Goal: Information Seeking & Learning: Learn about a topic

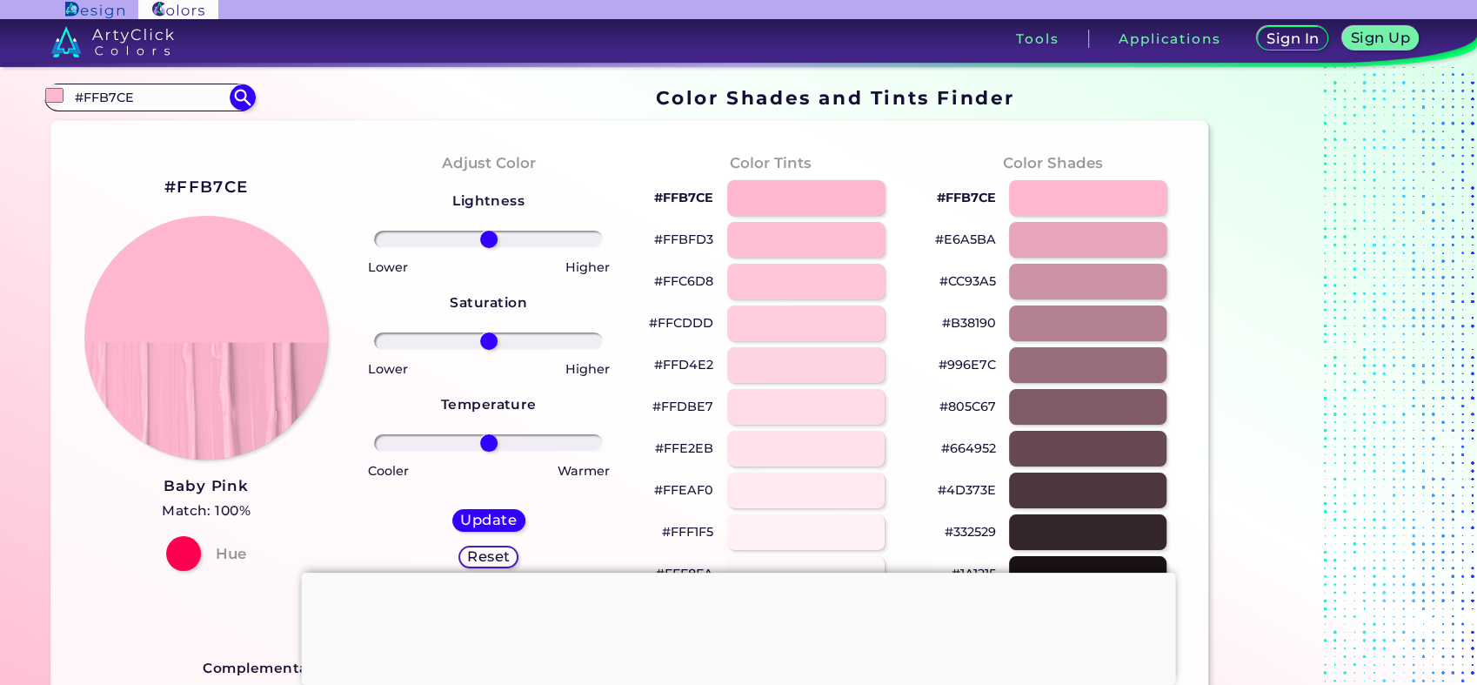
drag, startPoint x: 26, startPoint y: 91, endPoint x: -4, endPoint y: 93, distance: 30.5
click at [0, 93] on html "Sign In Sign Up My Profile My Details Color Palettes Sign Out Tools Application…" at bounding box center [738, 409] width 1477 height 819
paste input "f6a1a8"
type input "f6a1a8"
click at [233, 98] on img at bounding box center [242, 97] width 30 height 30
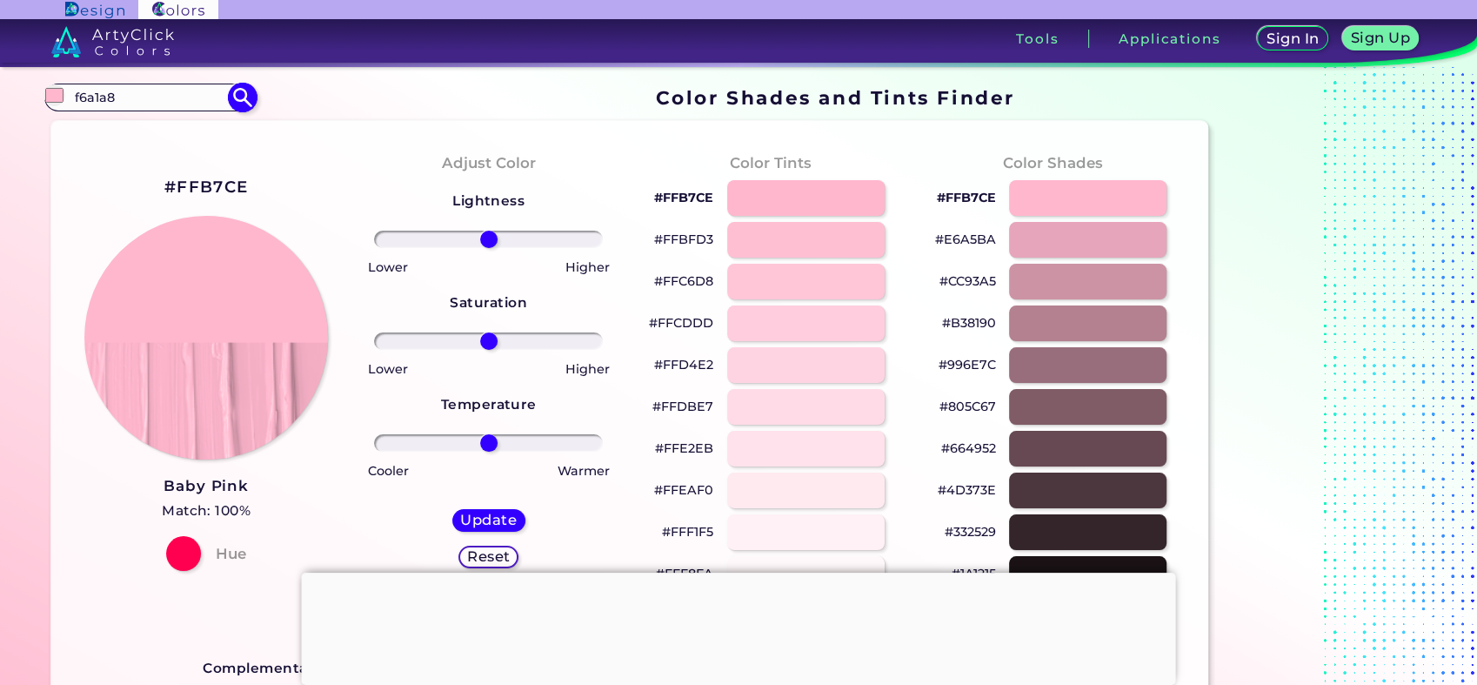
type input "#000000"
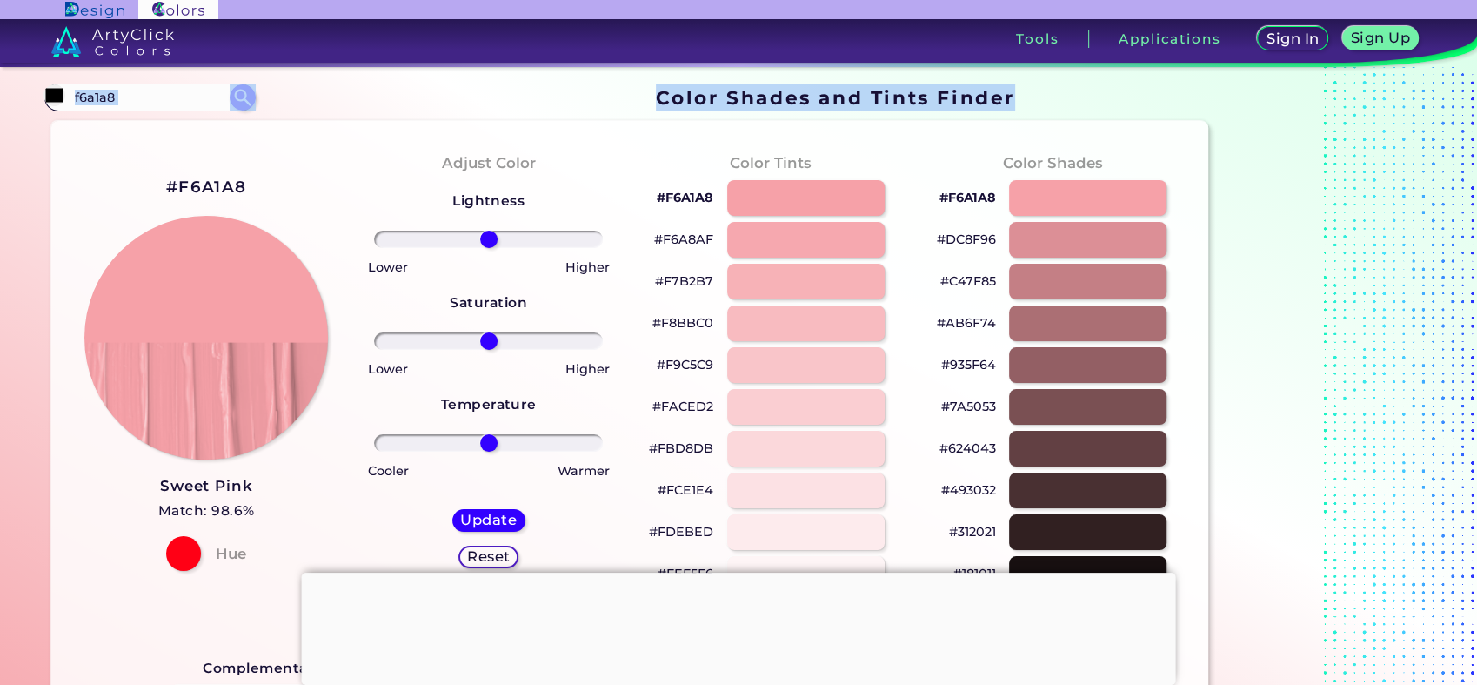
drag, startPoint x: 169, startPoint y: 117, endPoint x: -4, endPoint y: 84, distance: 176.1
click at [0, 84] on html "Sign In Sign Up My Profile My Details Color Palettes Sign Out Tools Application…" at bounding box center [738, 409] width 1477 height 819
click at [161, 97] on input "f6a1a8" at bounding box center [150, 96] width 162 height 23
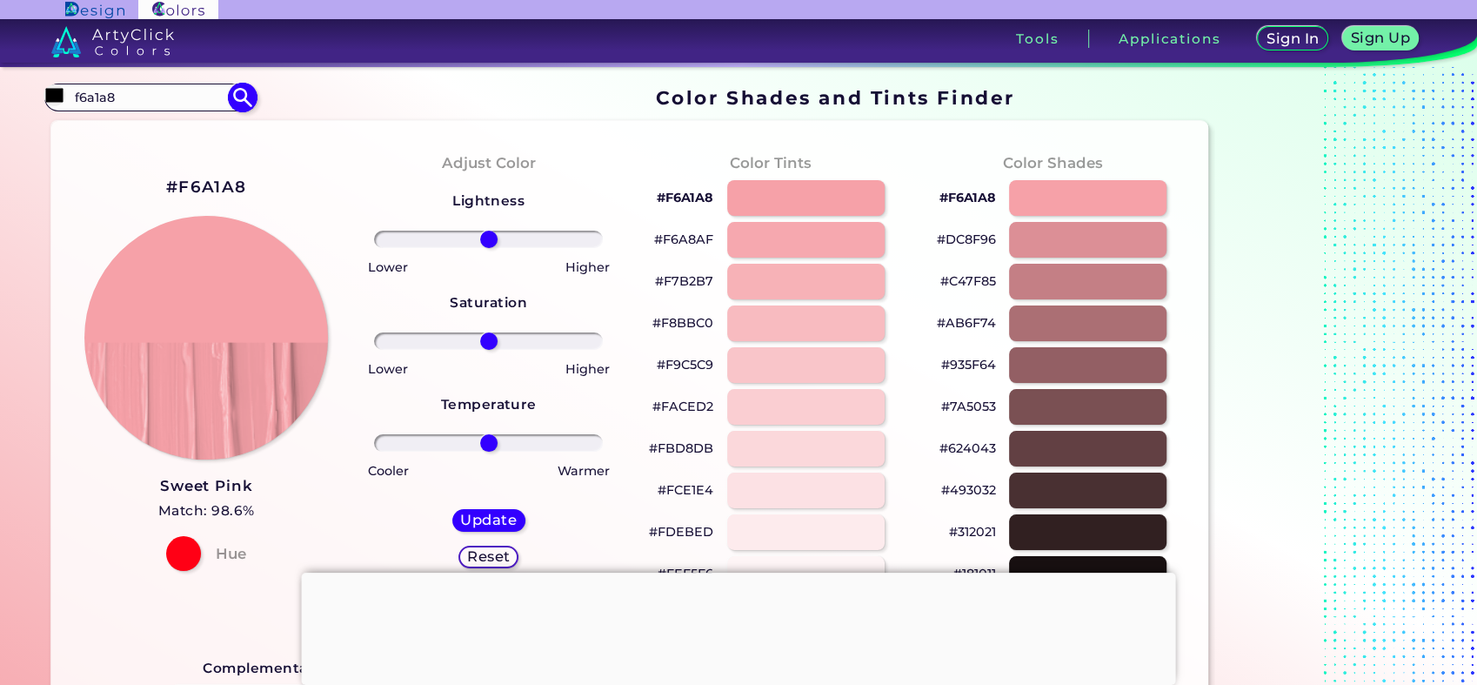
click at [161, 97] on input "f6a1a8" at bounding box center [150, 96] width 162 height 23
click at [178, 92] on input "f6a1a8" at bounding box center [150, 96] width 162 height 23
drag, startPoint x: 178, startPoint y: 92, endPoint x: 0, endPoint y: 96, distance: 178.4
click at [0, 96] on html "Sign In Sign Up My Profile My Details Color Palettes Sign Out Tools Application…" at bounding box center [738, 409] width 1477 height 819
type input "sweet"
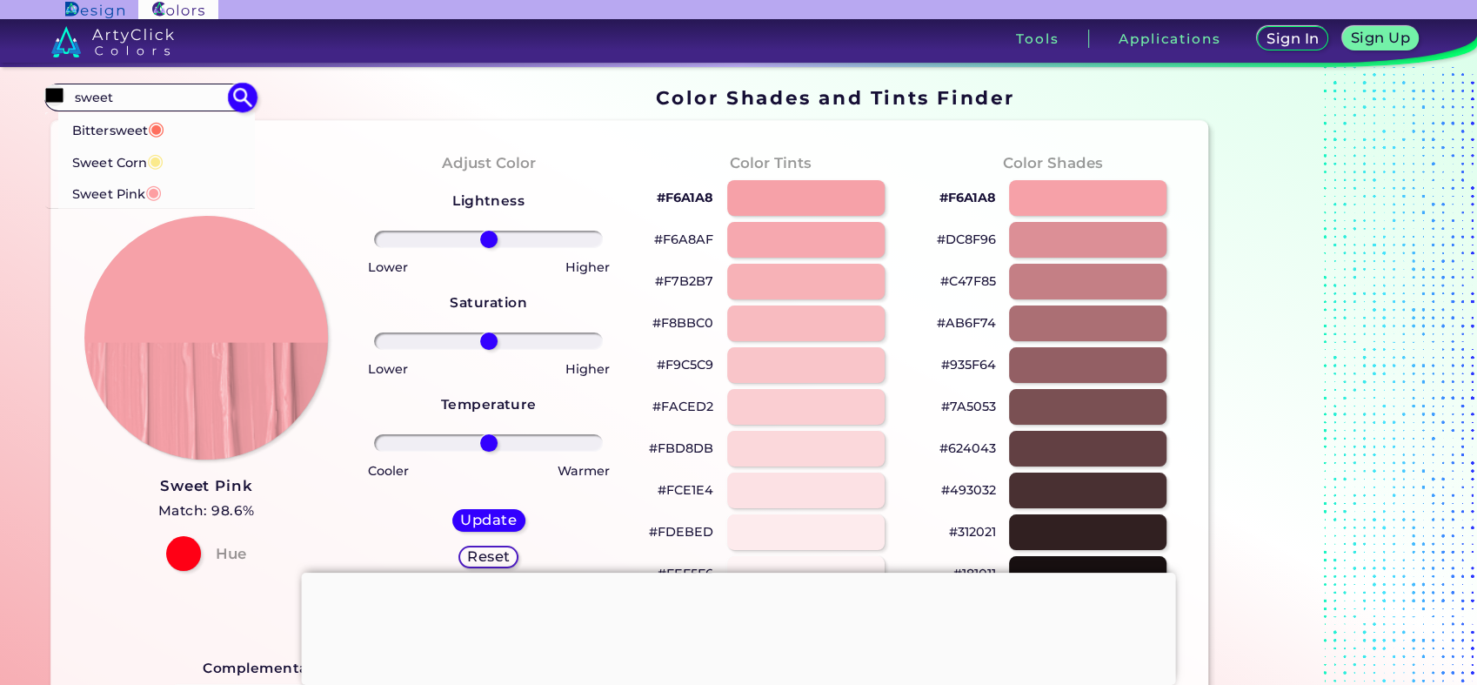
click at [172, 184] on li "Sweet Pink ◉" at bounding box center [156, 193] width 197 height 32
type input "#fd9fa2"
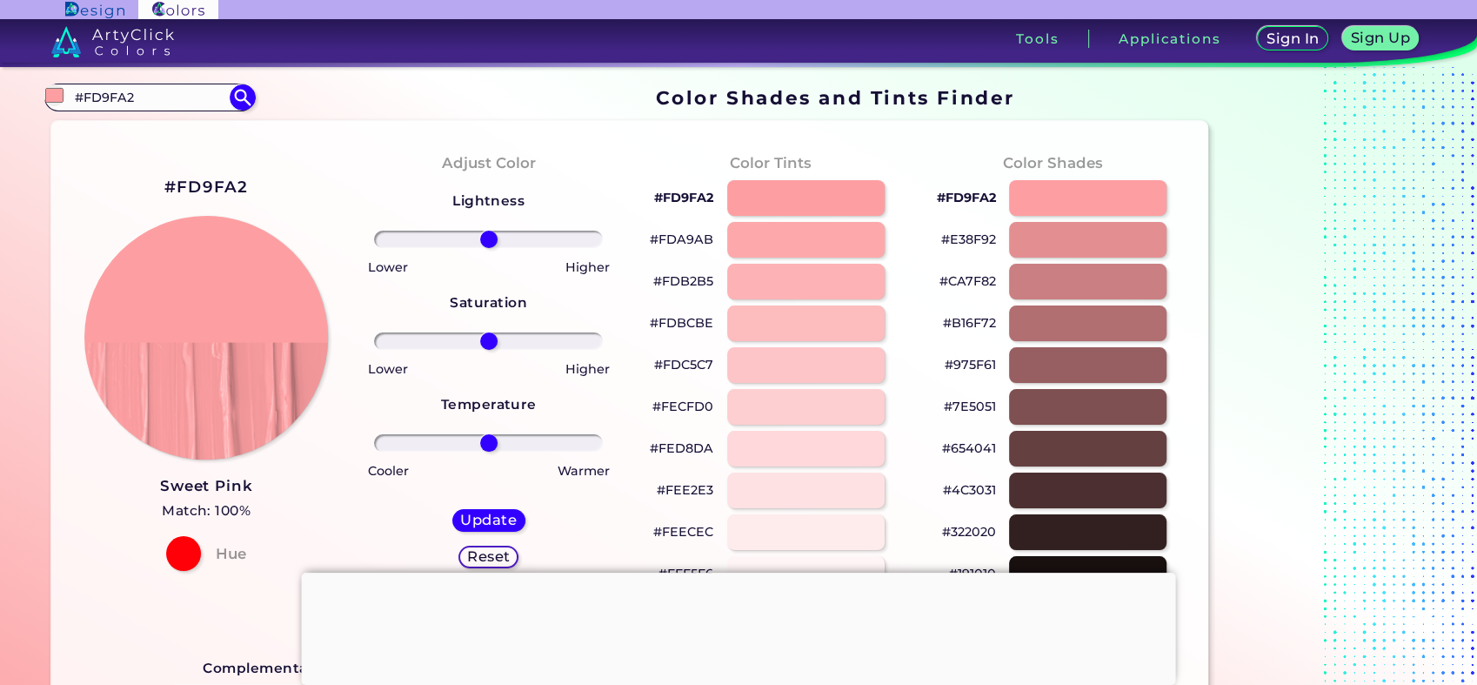
drag, startPoint x: 133, startPoint y: 103, endPoint x: -3, endPoint y: 104, distance: 135.7
click at [0, 104] on html "Sign In Sign Up My Profile My Details Color Palettes Sign Out Tools Application…" at bounding box center [738, 409] width 1477 height 819
paste input "f6a1a8"
click at [223, 90] on input "f6a1a8" at bounding box center [150, 96] width 162 height 23
type input "f6a1a8"
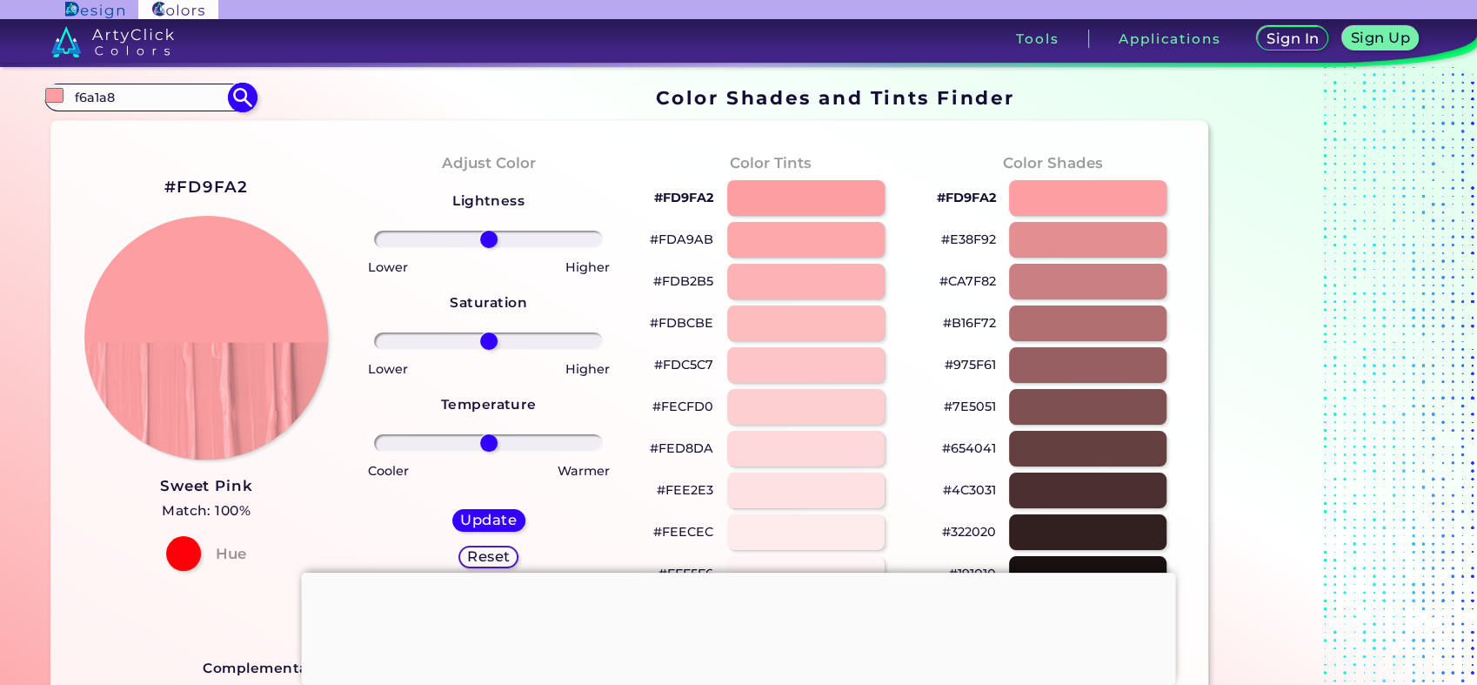
click at [230, 90] on img at bounding box center [242, 97] width 30 height 30
type input "#000000"
drag, startPoint x: 487, startPoint y: 243, endPoint x: 479, endPoint y: 245, distance: 9.1
type input "-9"
click at [479, 245] on input "range" at bounding box center [488, 239] width 229 height 17
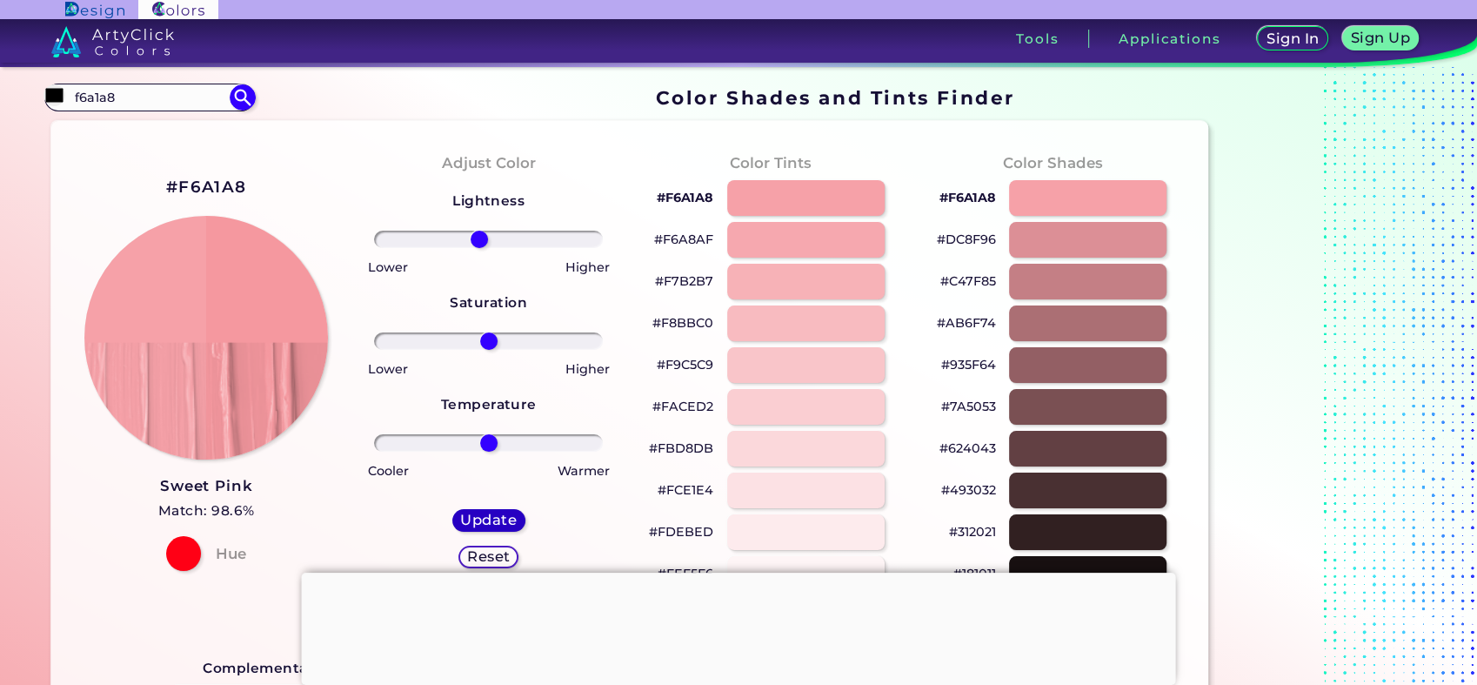
click at [508, 521] on h5 "Update" at bounding box center [488, 519] width 51 height 13
type input "#f5989f"
type input "0"
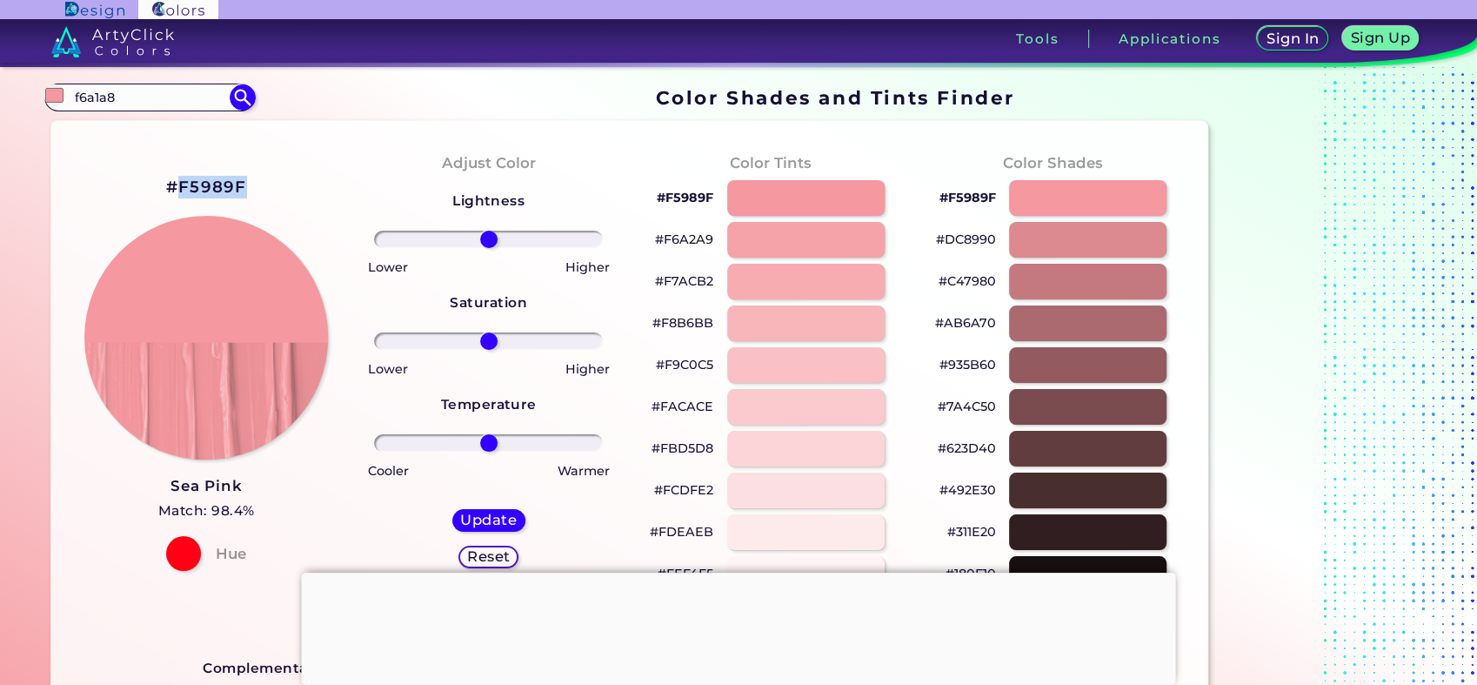
drag, startPoint x: 195, startPoint y: 192, endPoint x: 178, endPoint y: 197, distance: 17.1
click at [178, 197] on div "#F5989F Sea Pink Match: 98.4% Hue" at bounding box center [206, 371] width 283 height 473
copy h2 "F5989F"
click at [231, 91] on img at bounding box center [242, 97] width 30 height 30
type input "#000000"
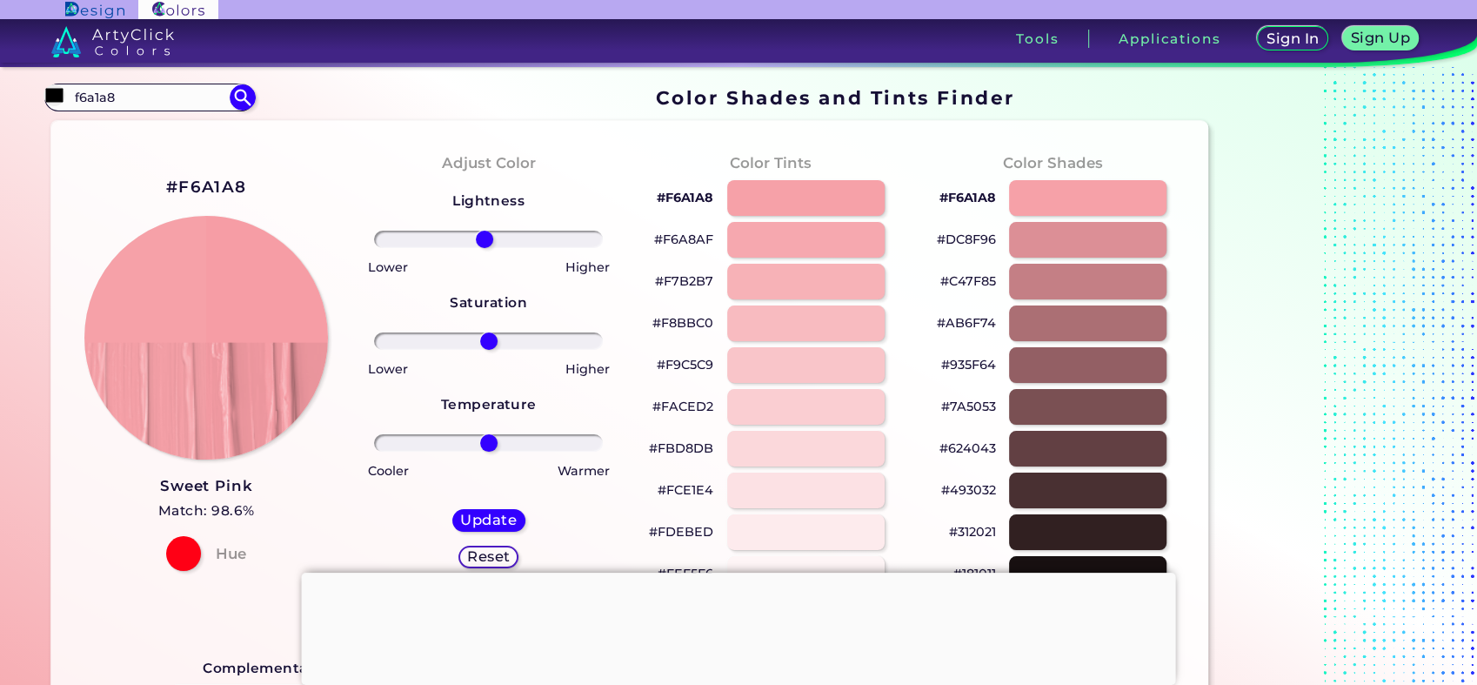
type input "-4"
click at [484, 239] on input "range" at bounding box center [488, 239] width 229 height 17
click at [497, 519] on h5 "Update" at bounding box center [488, 519] width 51 height 13
type input "#f69da5"
type input "-5"
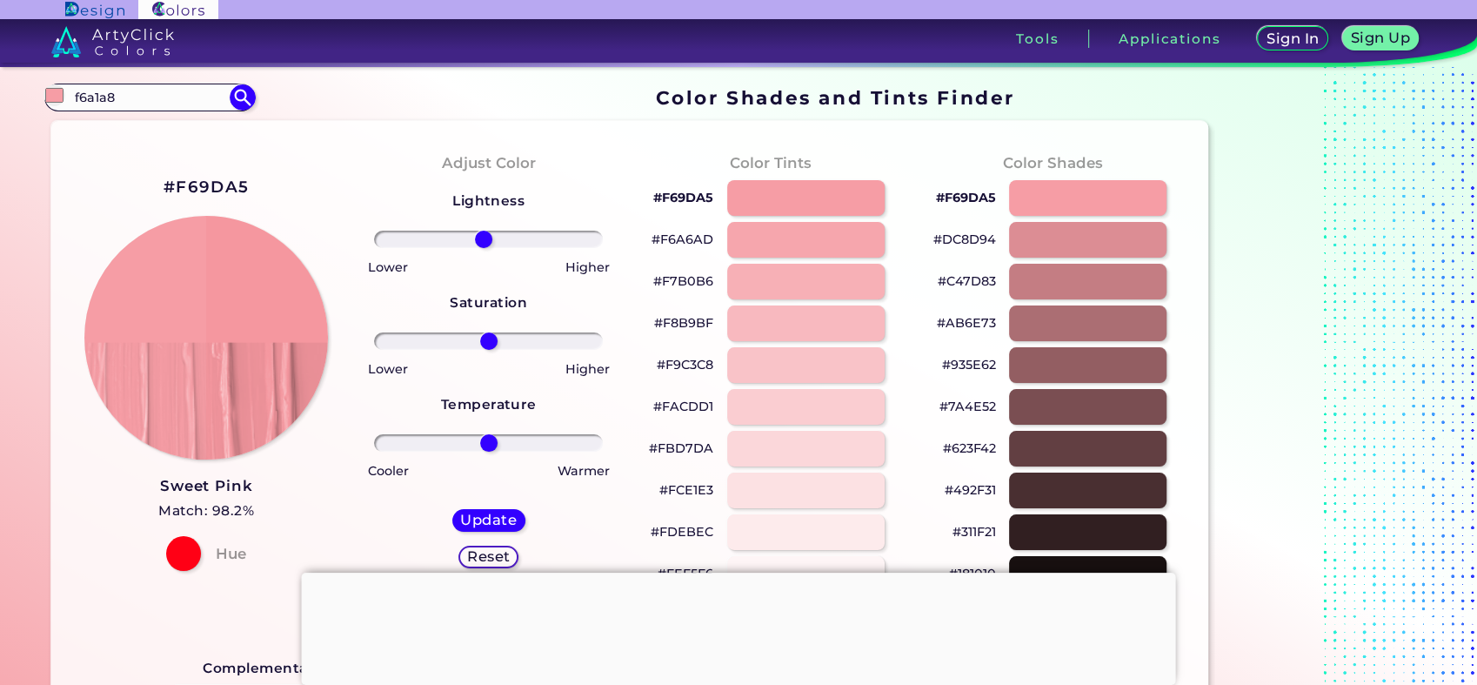
click at [483, 240] on input "range" at bounding box center [488, 239] width 229 height 17
click at [499, 515] on h5 "Update" at bounding box center [488, 519] width 51 height 13
type input "#f5979f"
type input "4"
click at [492, 238] on input "range" at bounding box center [488, 239] width 229 height 17
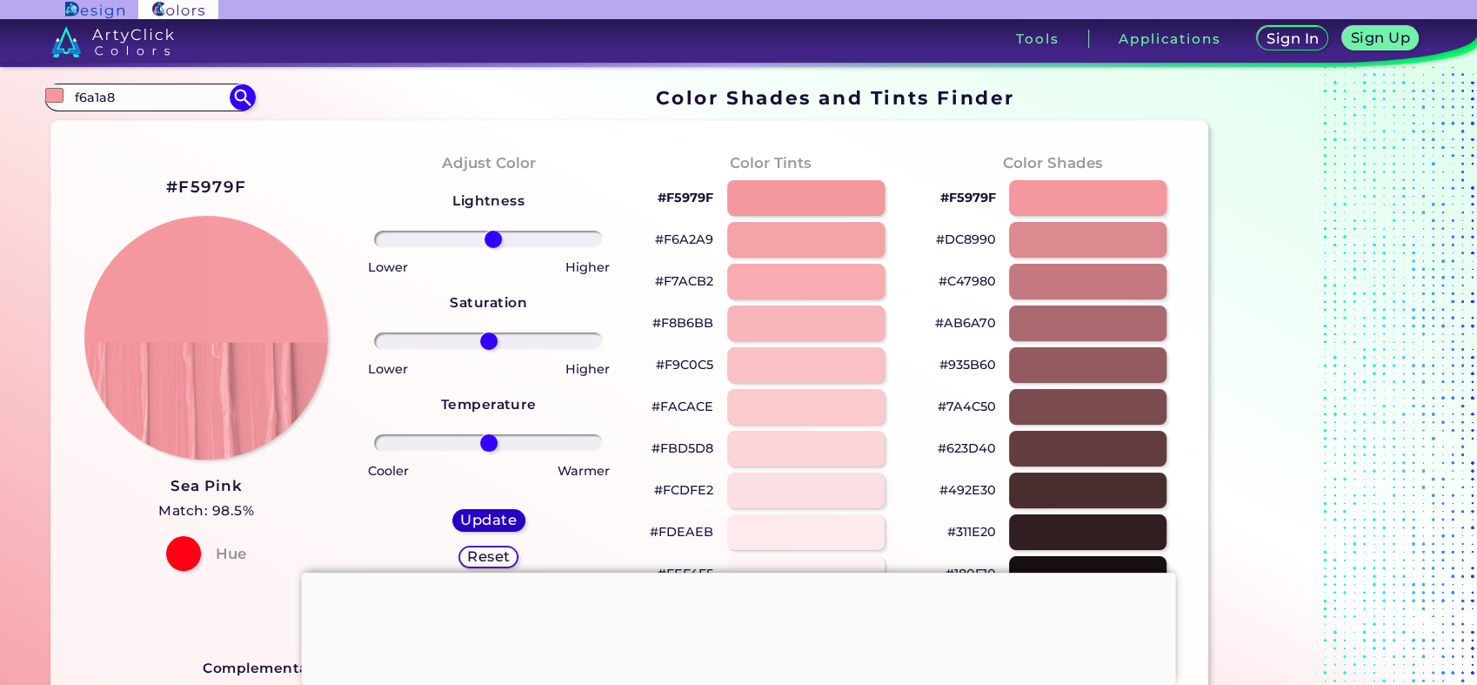
click at [497, 521] on h5 "Update" at bounding box center [488, 519] width 51 height 13
type input "#f69aa1"
type input "-4"
click at [484, 239] on input "range" at bounding box center [488, 239] width 229 height 17
click at [490, 519] on h5 "Update" at bounding box center [488, 519] width 57 height 14
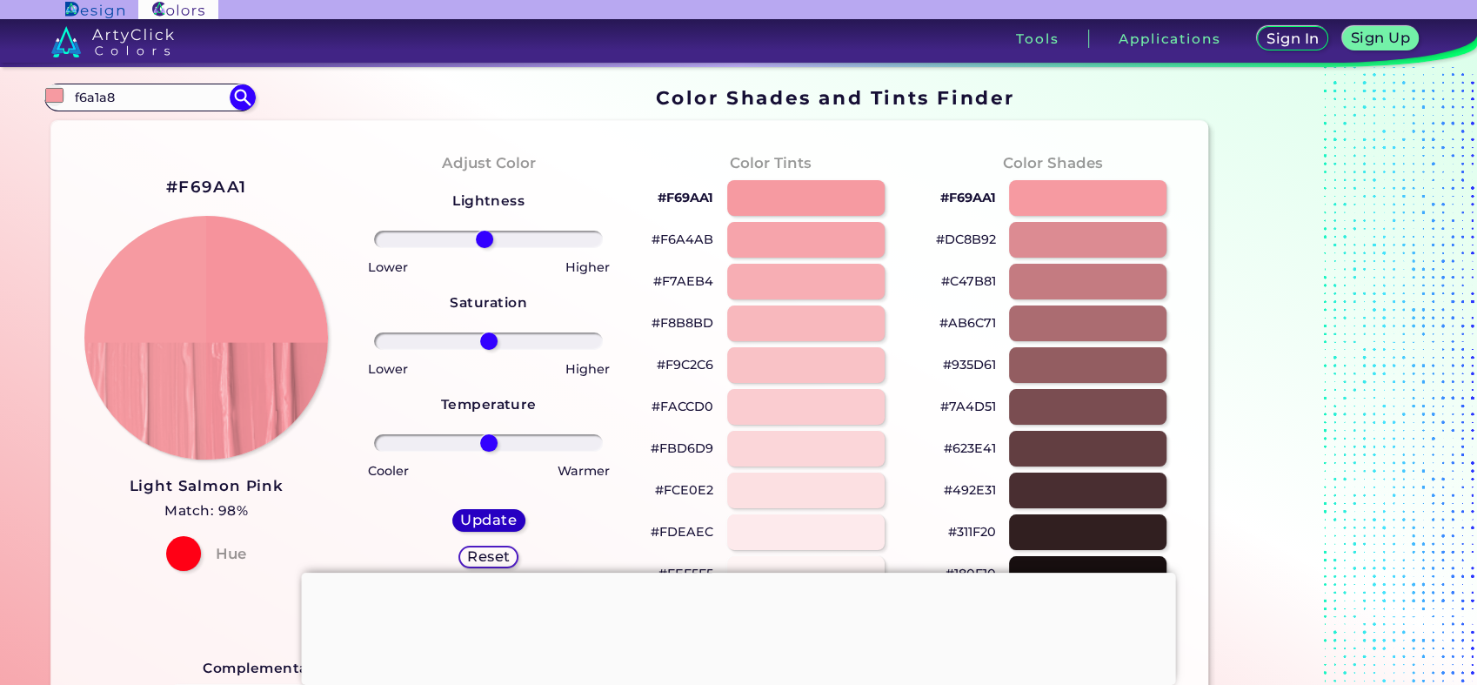
type input "#f6939c"
type input "0"
drag, startPoint x: 245, startPoint y: 97, endPoint x: 258, endPoint y: 108, distance: 16.0
click at [246, 97] on img at bounding box center [243, 97] width 26 height 26
type input "#000000"
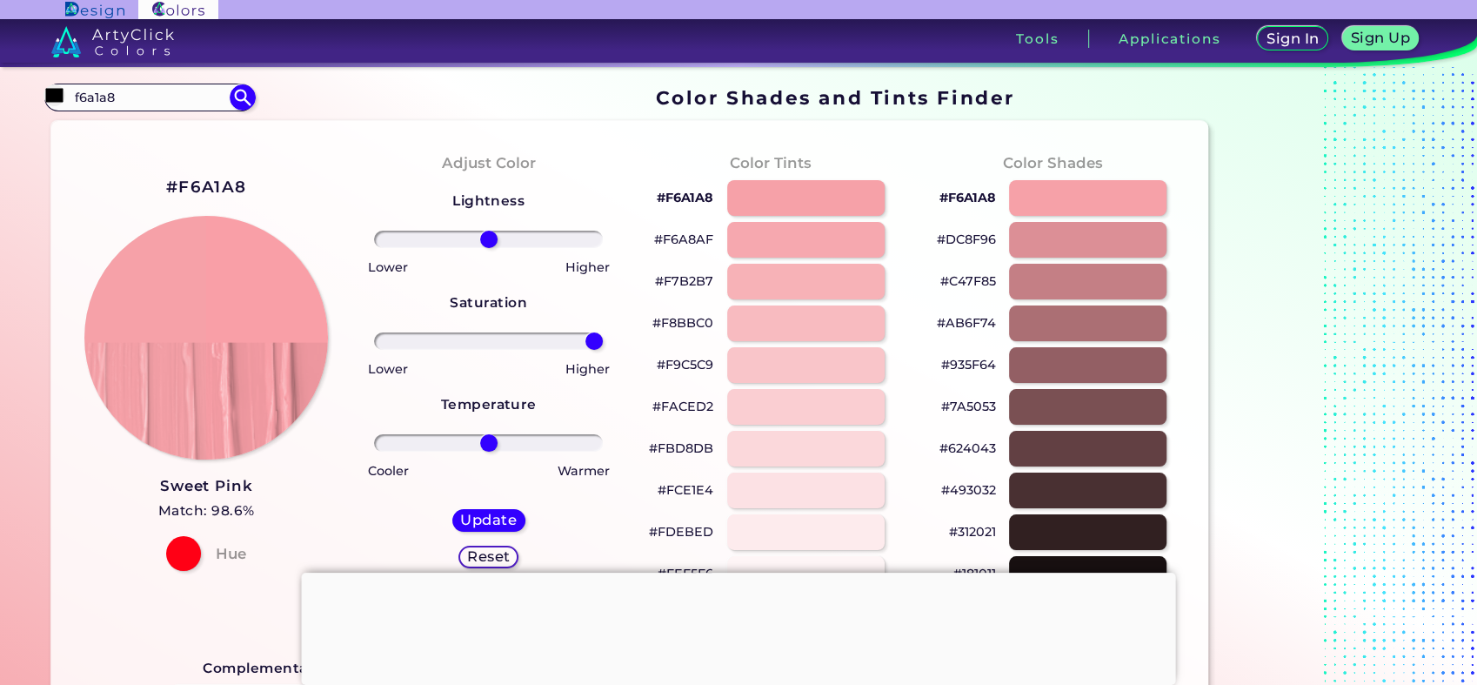
drag, startPoint x: 489, startPoint y: 343, endPoint x: 836, endPoint y: 325, distance: 347.6
type input "100"
click at [603, 332] on input "range" at bounding box center [488, 340] width 229 height 17
click at [487, 513] on h5 "Update" at bounding box center [488, 519] width 51 height 13
type input "#f99fa7"
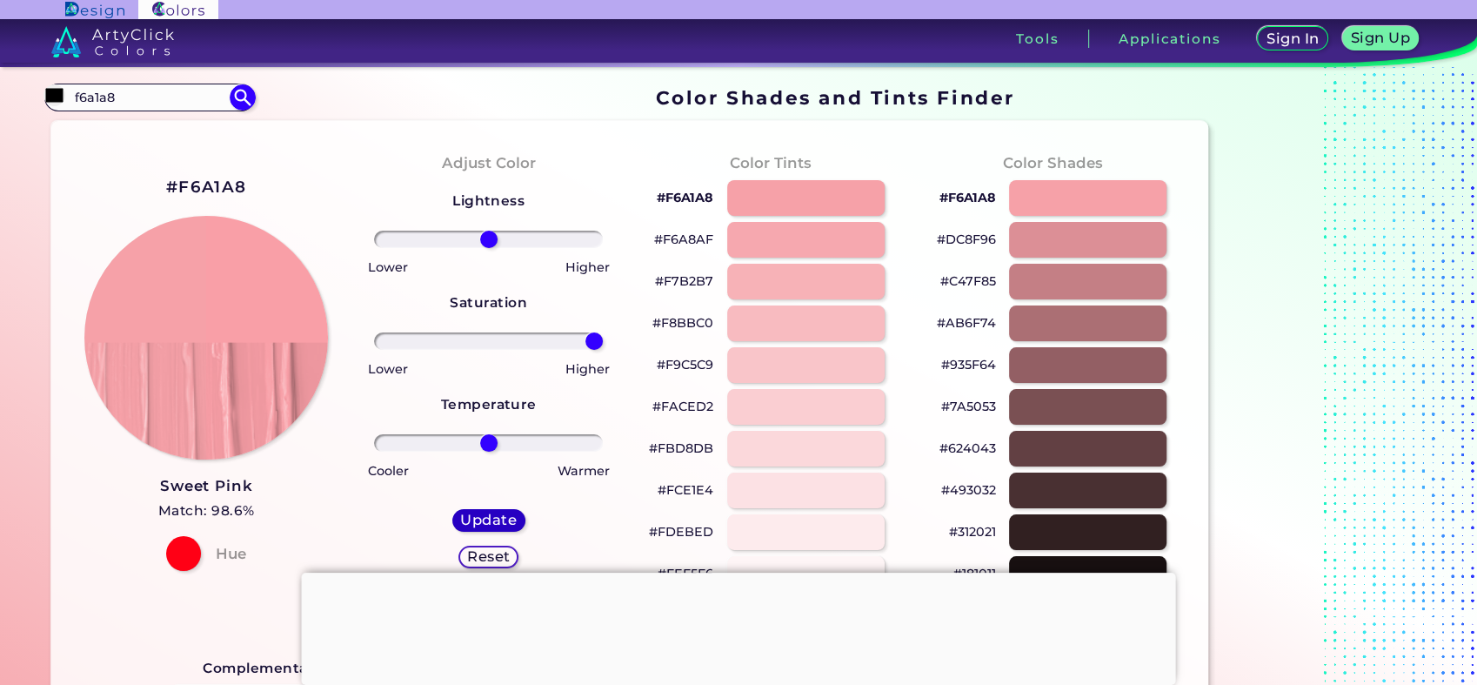
type input "0"
drag, startPoint x: 193, startPoint y: 188, endPoint x: 175, endPoint y: 192, distance: 18.8
click at [175, 192] on div "#F99FA7 Sweet Pink Match: 99% Hue" at bounding box center [206, 371] width 283 height 473
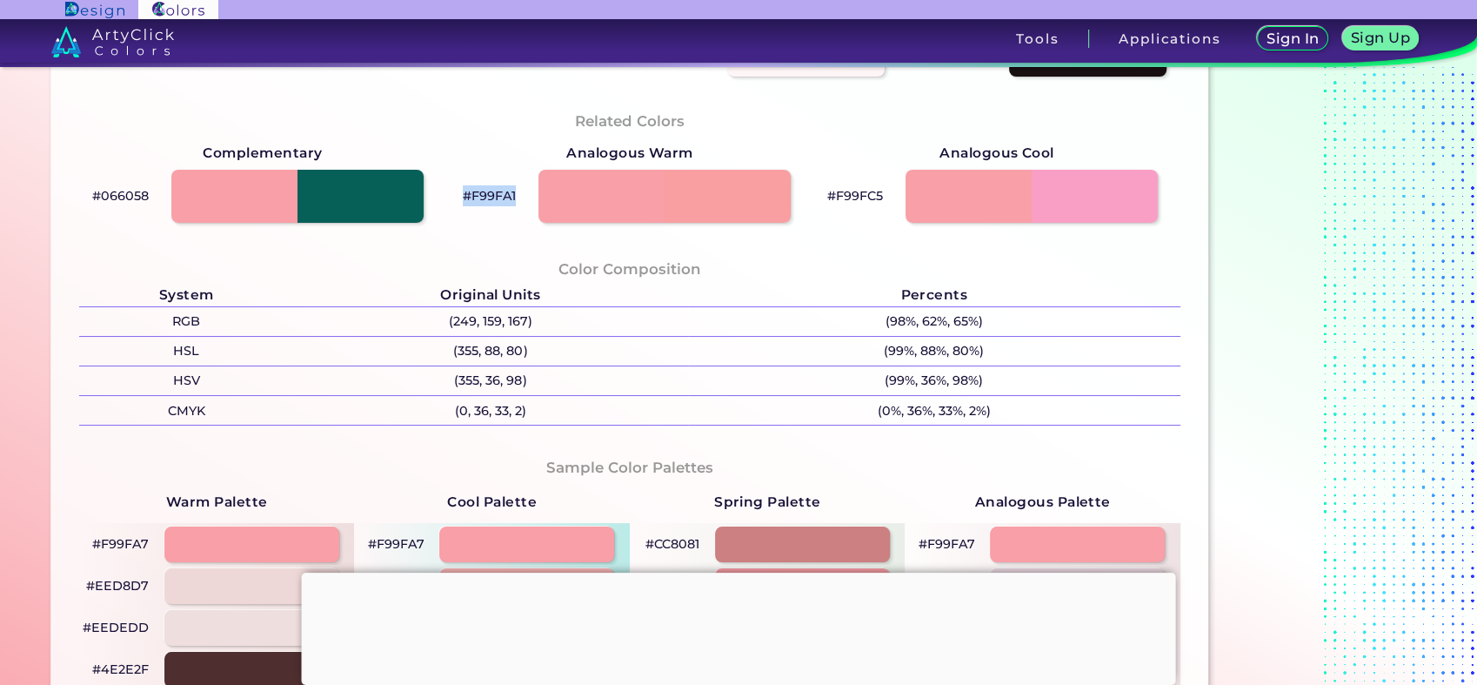
drag, startPoint x: 520, startPoint y: 190, endPoint x: 466, endPoint y: 200, distance: 55.8
click at [466, 200] on div "#F99FA1" at bounding box center [629, 196] width 367 height 63
drag, startPoint x: 466, startPoint y: 200, endPoint x: 516, endPoint y: 210, distance: 51.4
click at [516, 210] on div "#F99FA1" at bounding box center [629, 196] width 367 height 63
click at [522, 197] on div "#F99FA1" at bounding box center [629, 196] width 367 height 63
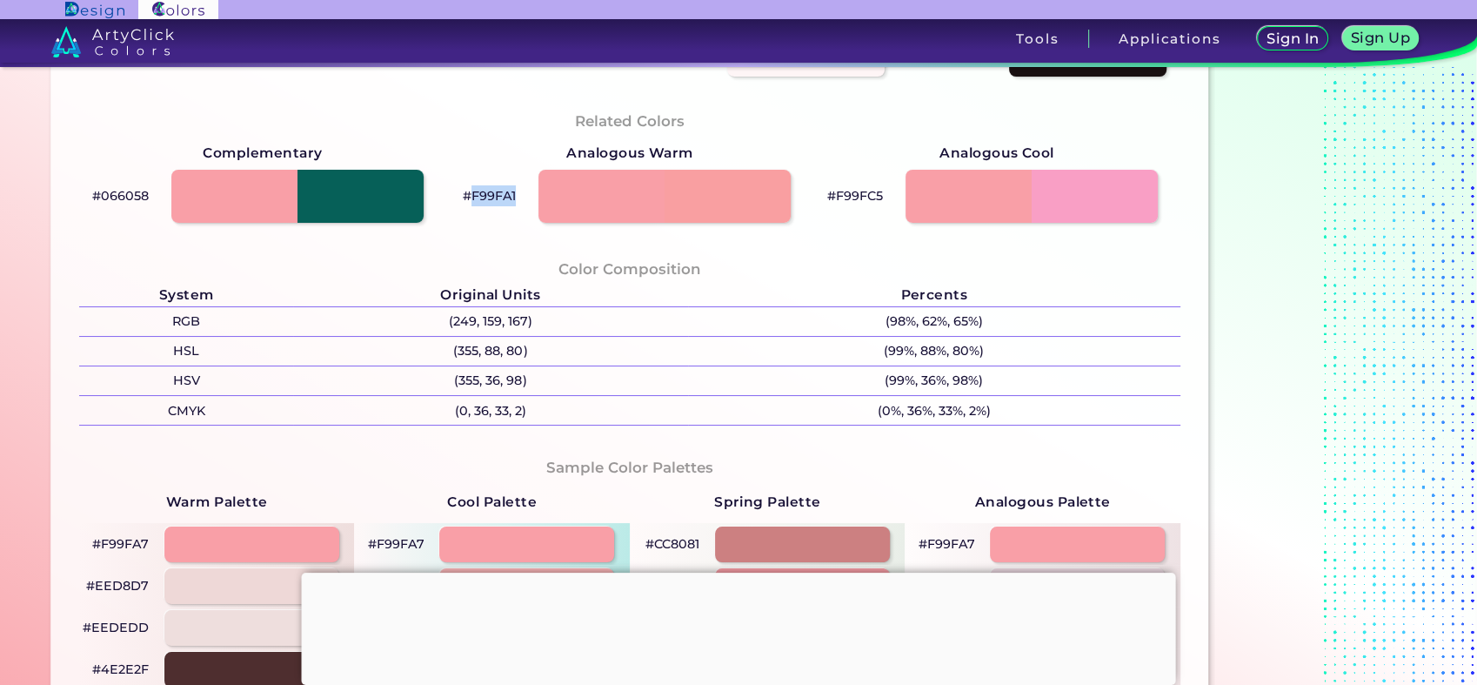
drag, startPoint x: 522, startPoint y: 198, endPoint x: 473, endPoint y: 198, distance: 48.7
click at [473, 198] on div "#F99FA1" at bounding box center [629, 196] width 367 height 63
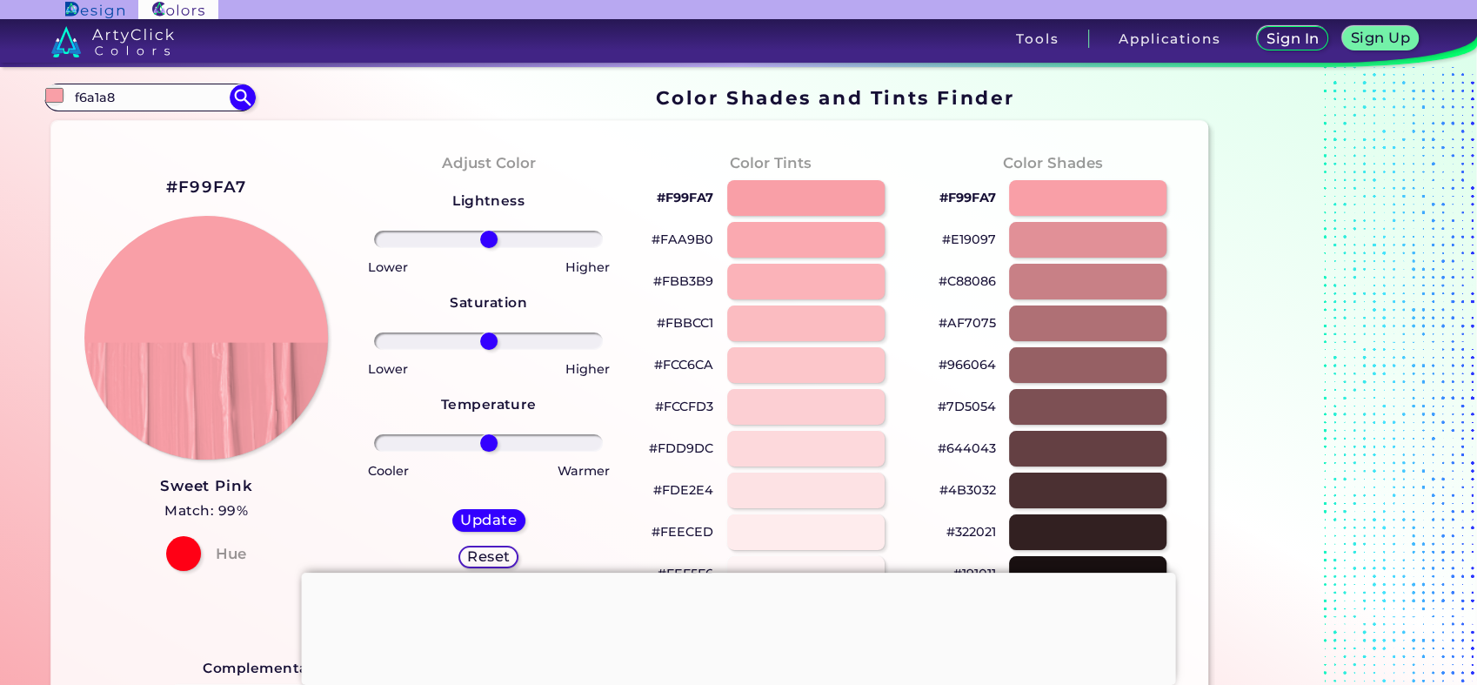
drag, startPoint x: 26, startPoint y: 99, endPoint x: 0, endPoint y: 97, distance: 26.2
click at [0, 97] on html "Sign In Sign Up My Profile My Details Color Palettes Sign Out Tools Application…" at bounding box center [738, 409] width 1477 height 819
paste input "F99FA1"
type input "F99FA1"
click at [238, 93] on img at bounding box center [242, 97] width 30 height 30
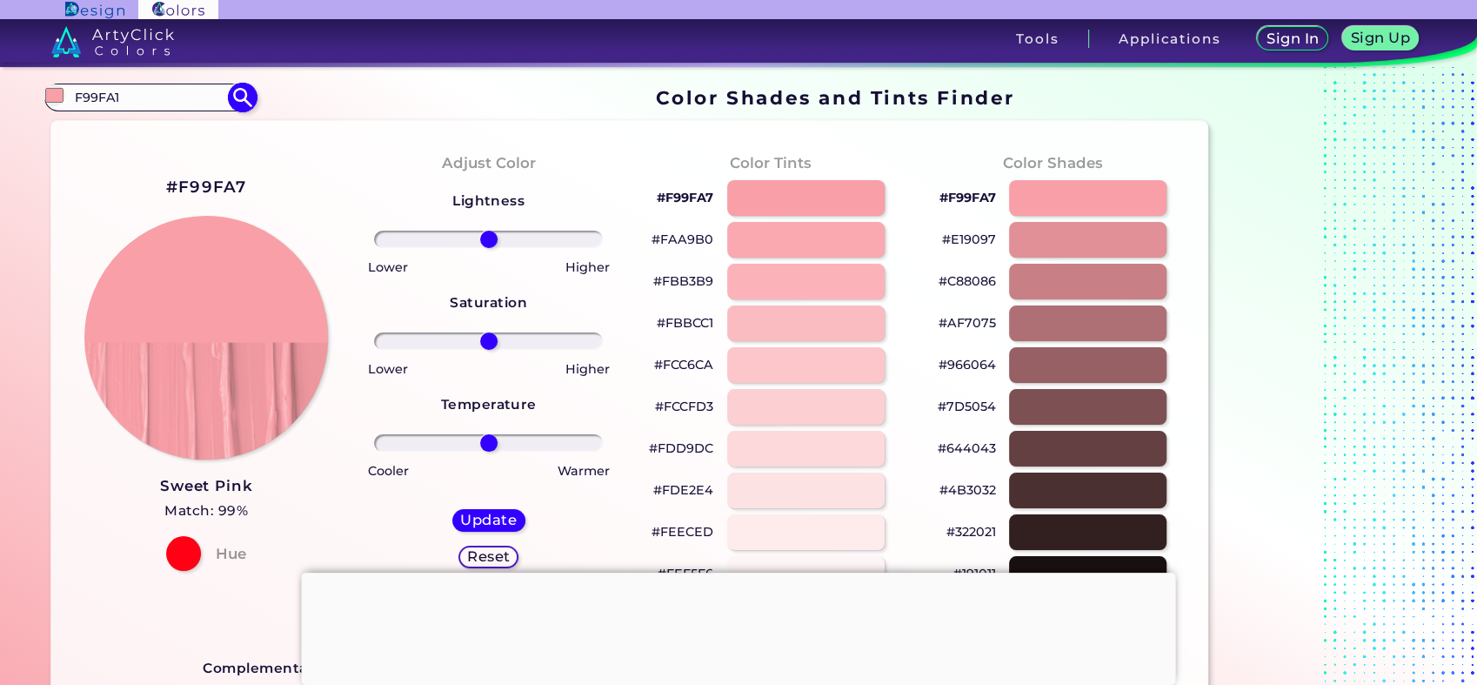
type input "#000000"
